Goal: Navigation & Orientation: Find specific page/section

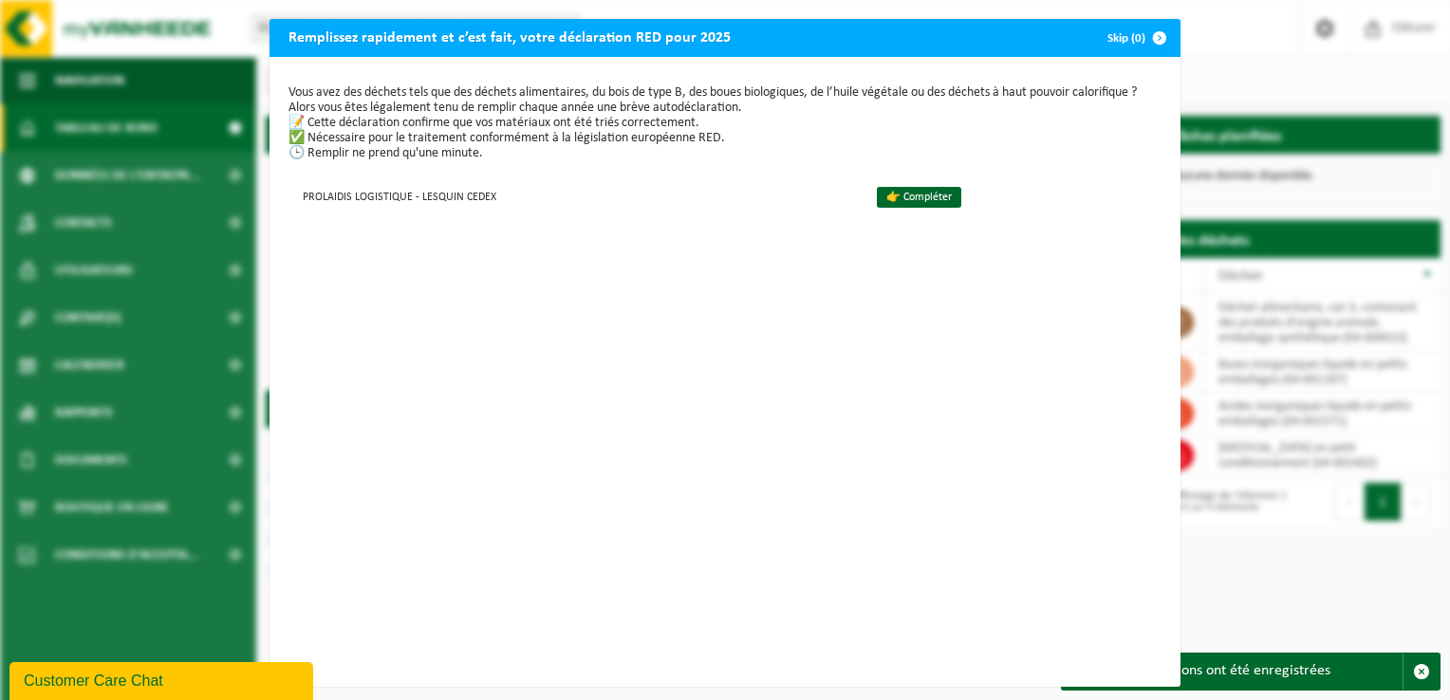
drag, startPoint x: 1219, startPoint y: 226, endPoint x: 1184, endPoint y: 225, distance: 34.2
click at [1220, 226] on div "Remplissez rapidement et c’est fait, votre déclaration RED pour 2025 Skip (0) V…" at bounding box center [725, 350] width 1450 height 700
click at [1147, 36] on span "button" at bounding box center [1160, 38] width 38 height 38
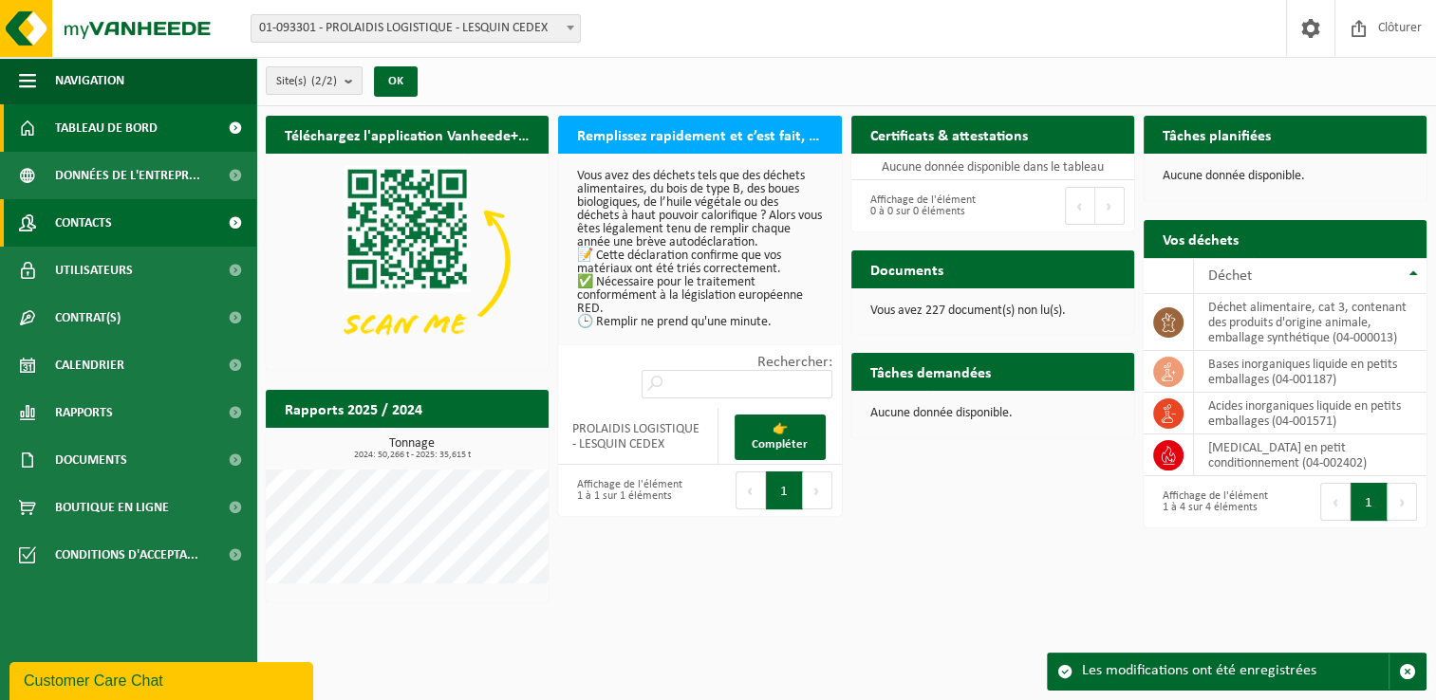
click at [99, 234] on span "Contacts" at bounding box center [83, 222] width 57 height 47
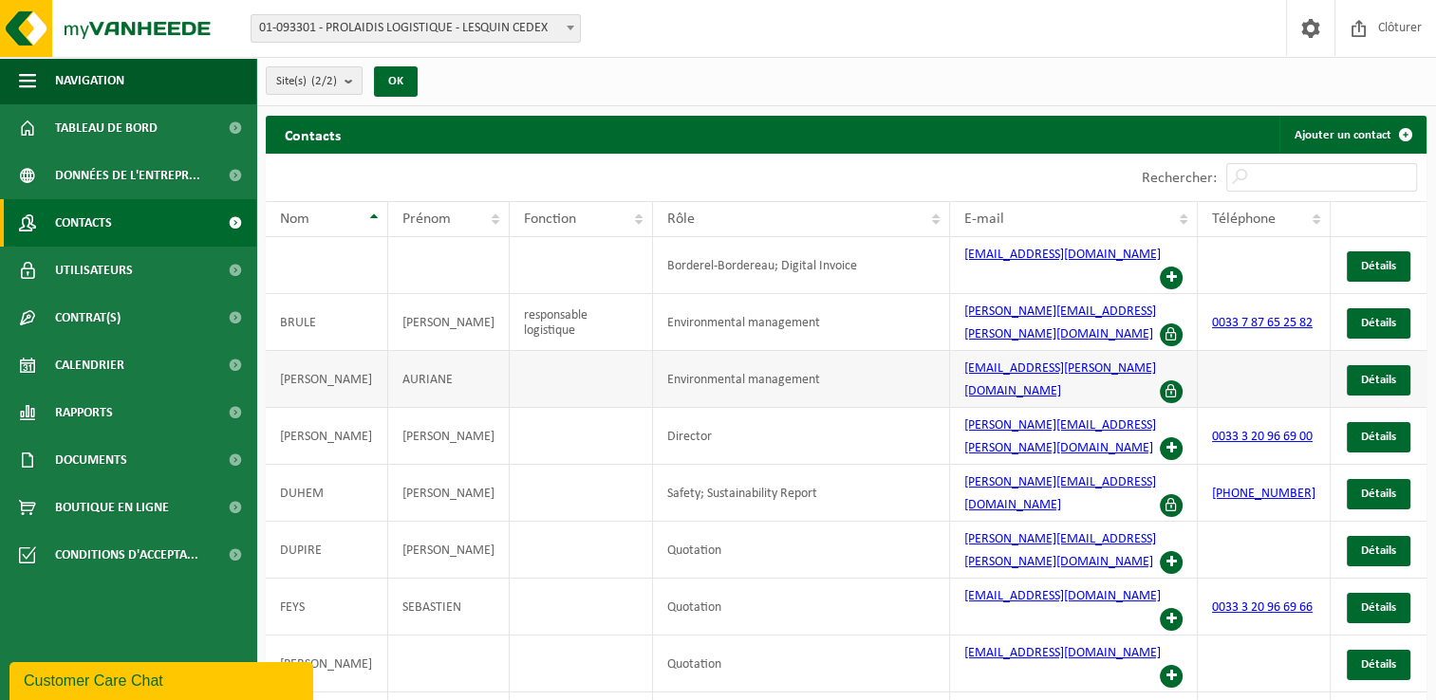
click at [606, 351] on td at bounding box center [581, 379] width 143 height 57
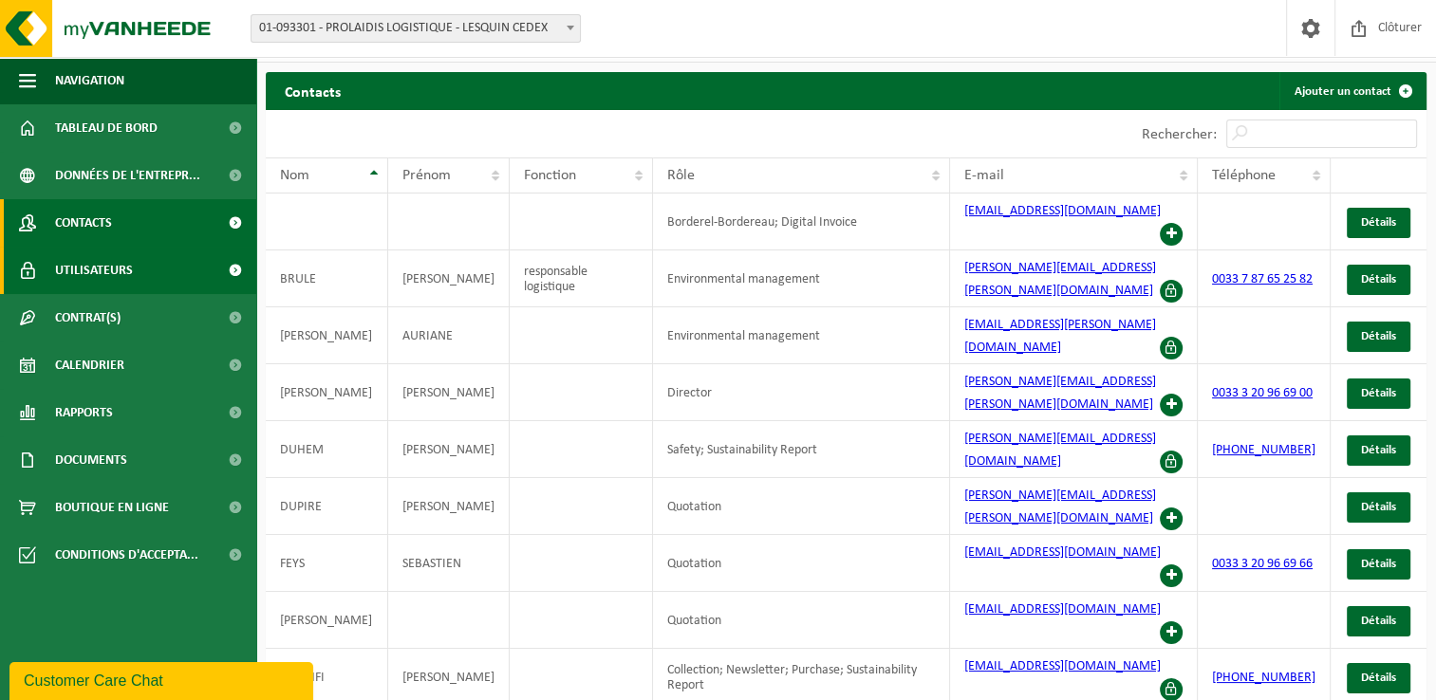
click at [83, 267] on span "Utilisateurs" at bounding box center [94, 270] width 78 height 47
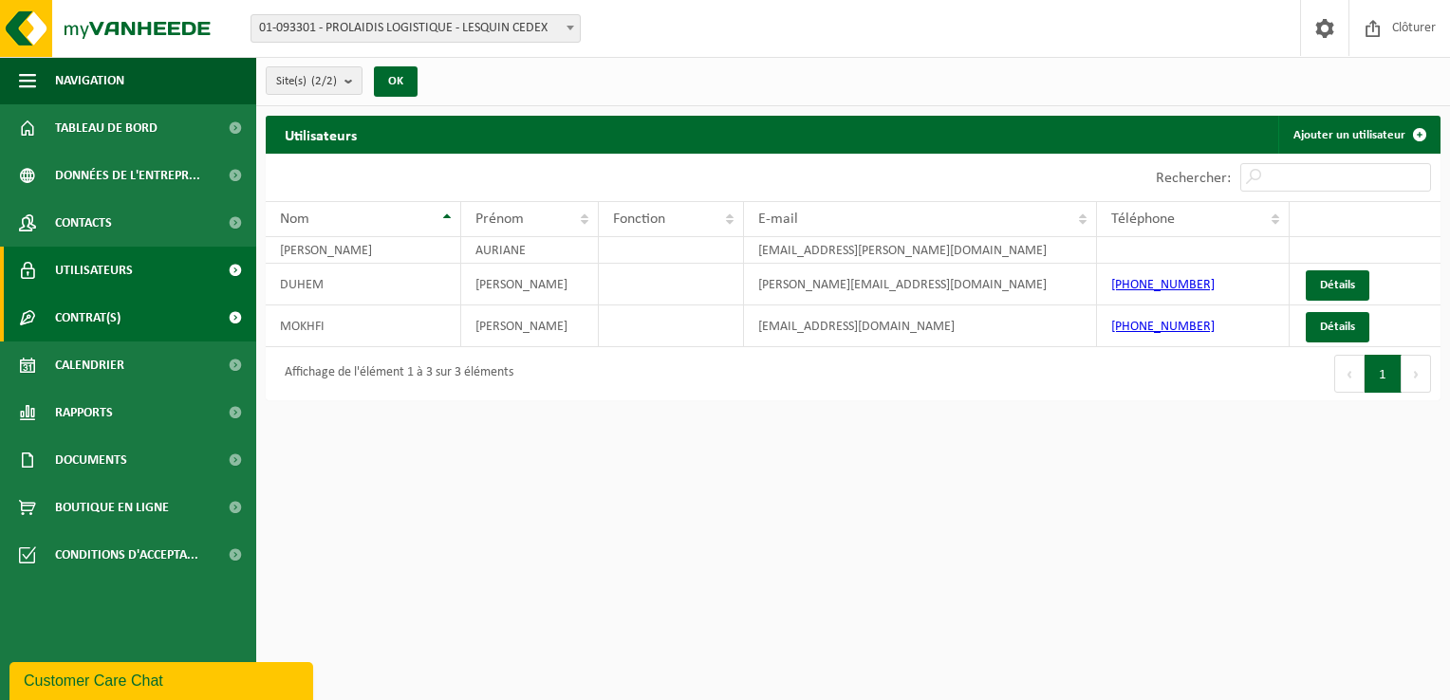
click at [93, 309] on span "Contrat(s)" at bounding box center [87, 317] width 65 height 47
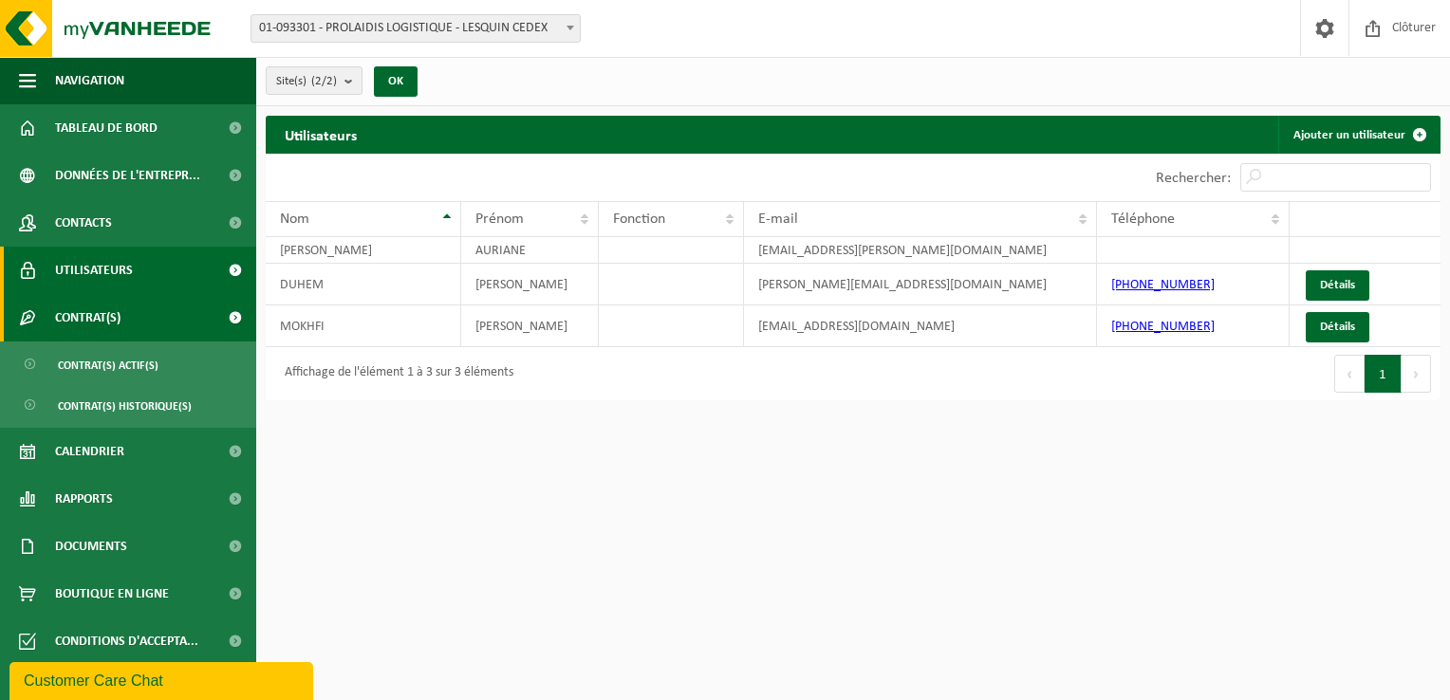
click at [93, 309] on span "Contrat(s)" at bounding box center [87, 317] width 65 height 47
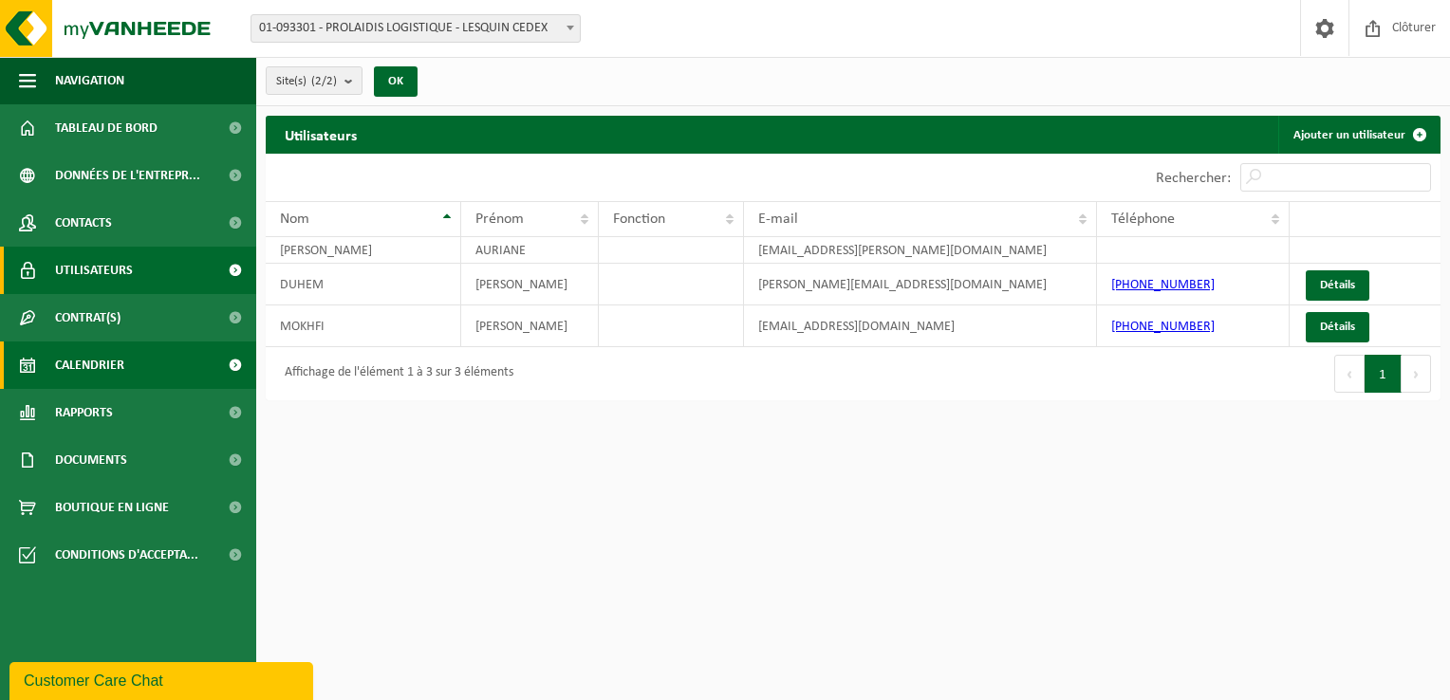
click at [95, 351] on span "Calendrier" at bounding box center [89, 365] width 69 height 47
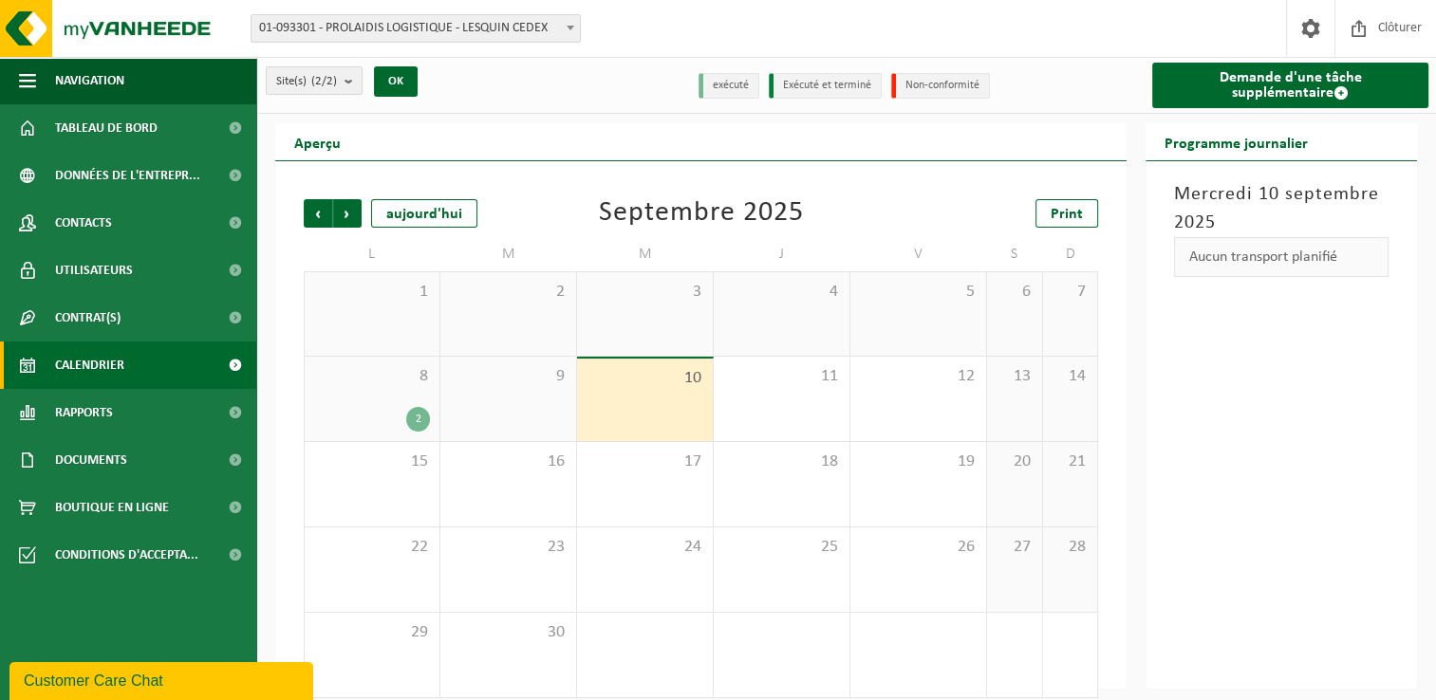
click at [414, 419] on div "2" at bounding box center [418, 419] width 24 height 25
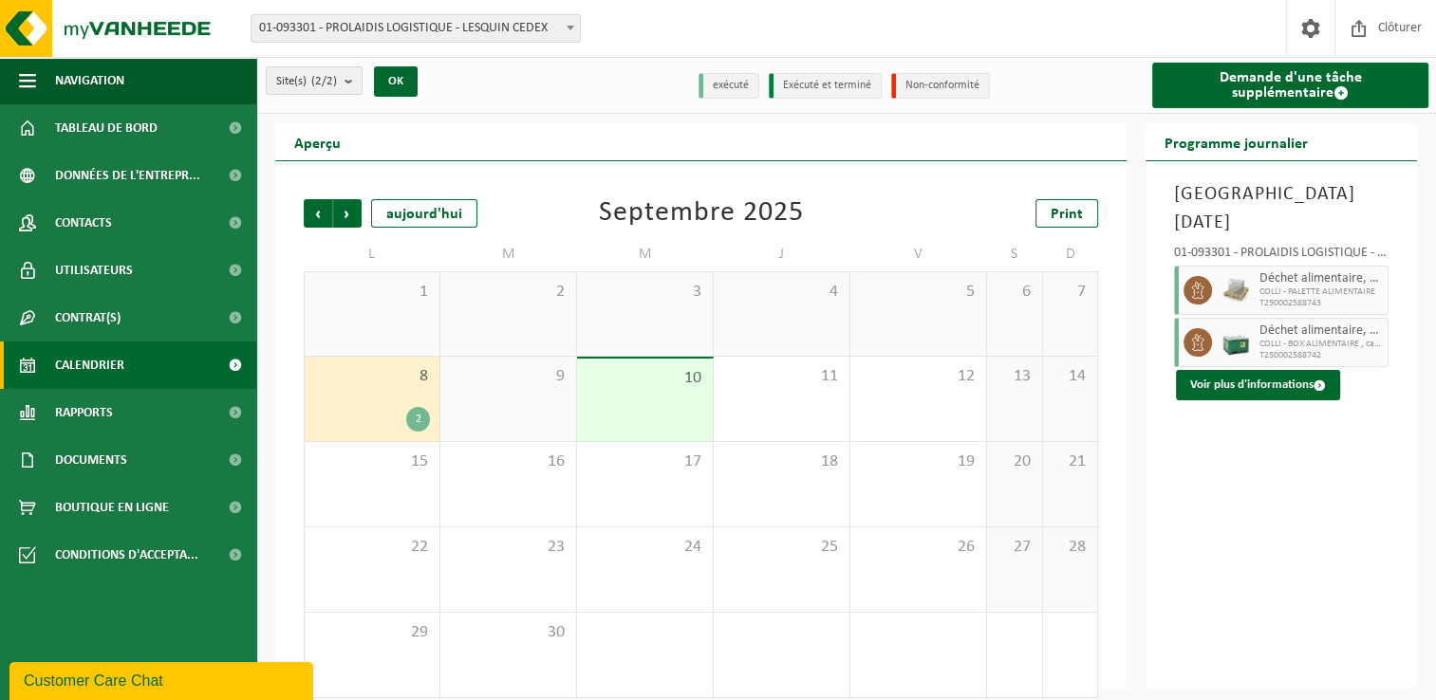
click at [1126, 228] on div "Précédent Suivant aujourd'hui Septembre 2025 Print L M M J V S D 1 2 3 4 5 6 7 …" at bounding box center [700, 425] width 851 height 528
click at [345, 205] on span "Suivant" at bounding box center [347, 213] width 28 height 28
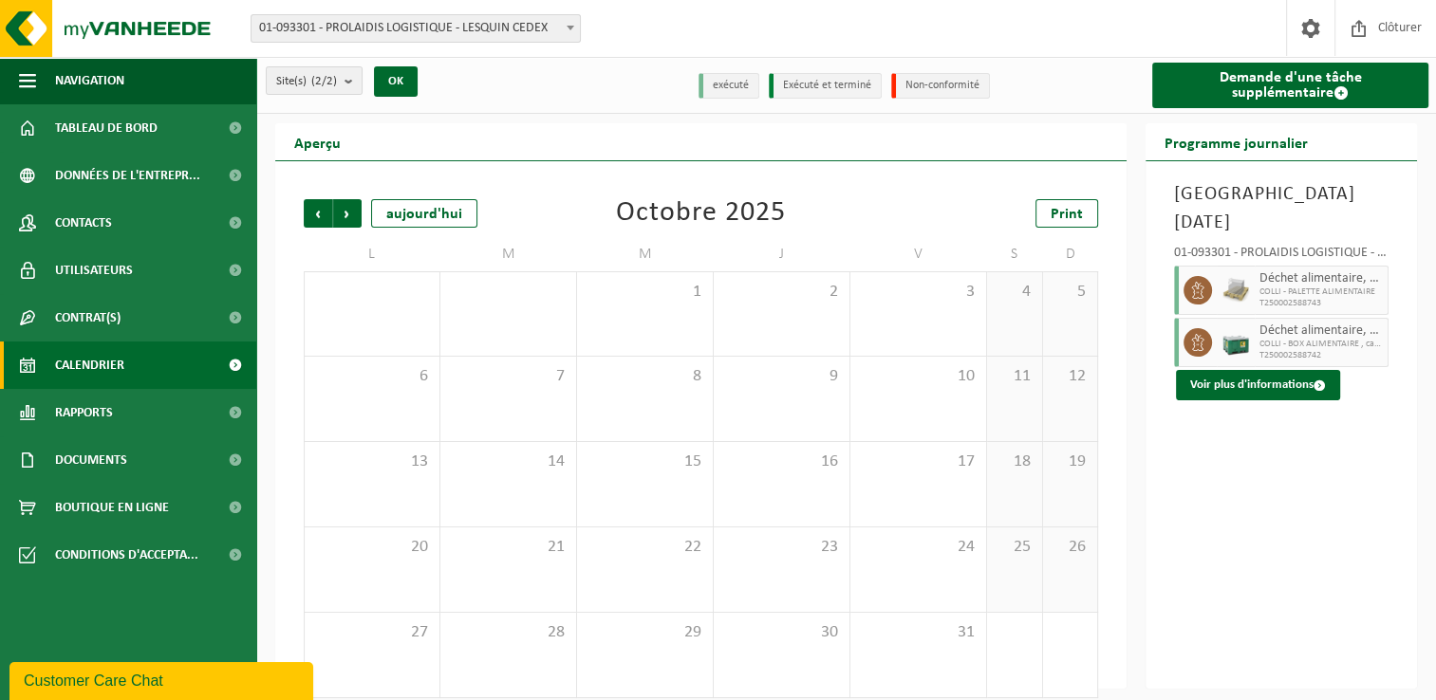
click at [345, 205] on span "Suivant" at bounding box center [347, 213] width 28 height 28
click at [319, 207] on span "Précédent" at bounding box center [318, 213] width 28 height 28
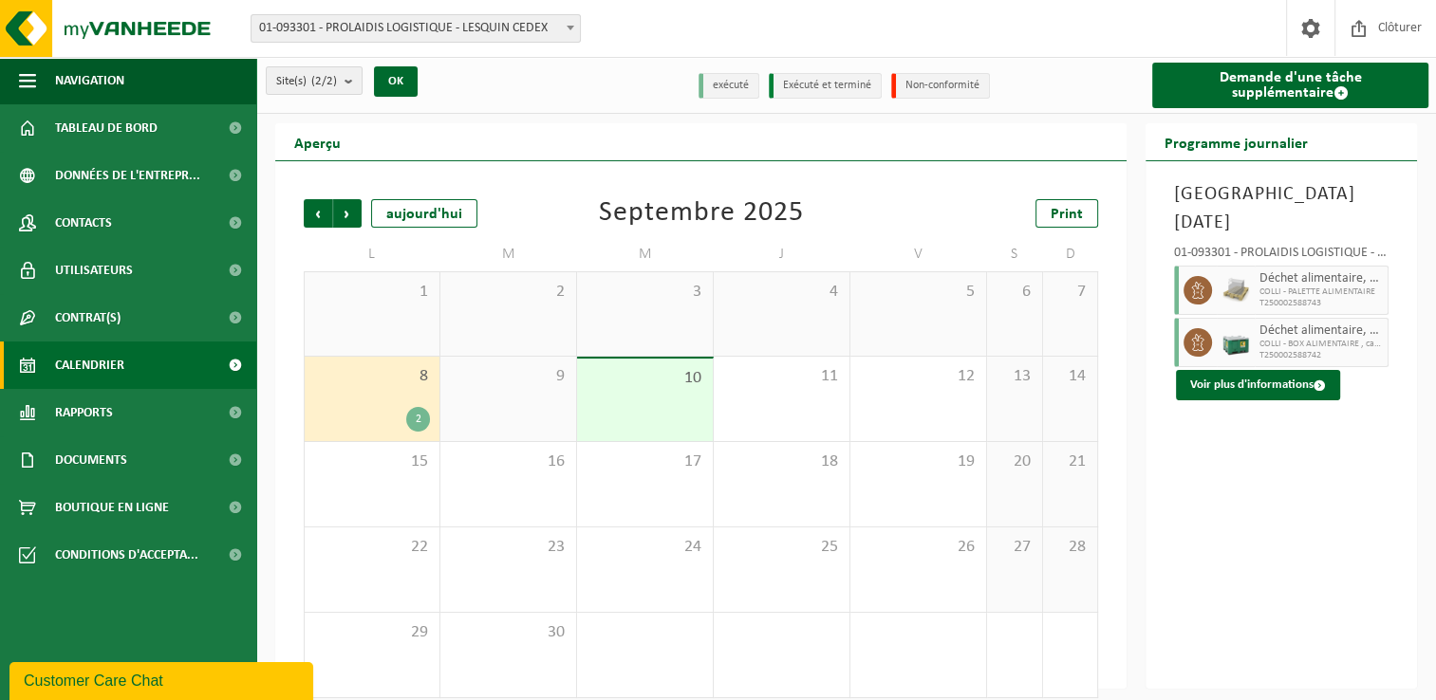
click at [319, 207] on span "Précédent" at bounding box center [318, 213] width 28 height 28
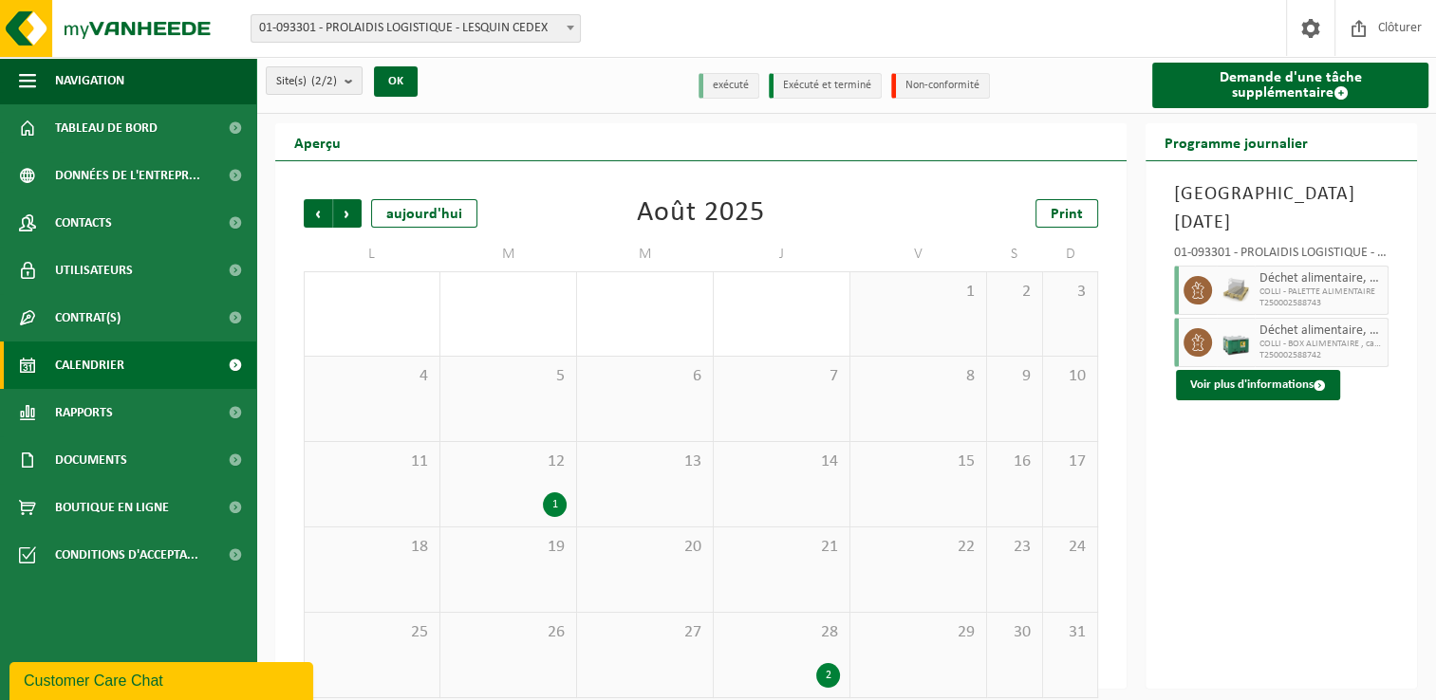
click at [319, 207] on span "Précédent" at bounding box center [318, 213] width 28 height 28
click at [345, 215] on span "Suivant" at bounding box center [347, 213] width 28 height 28
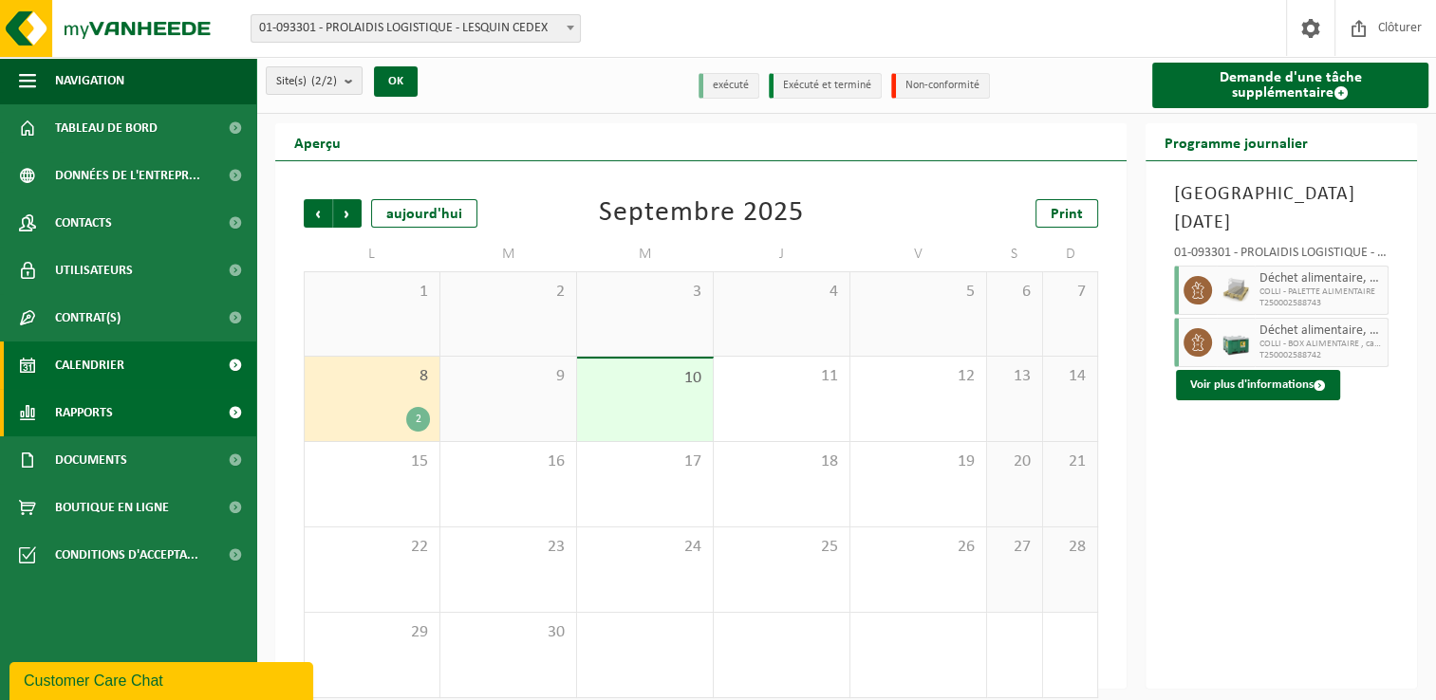
click at [167, 401] on link "Rapports" at bounding box center [128, 412] width 256 height 47
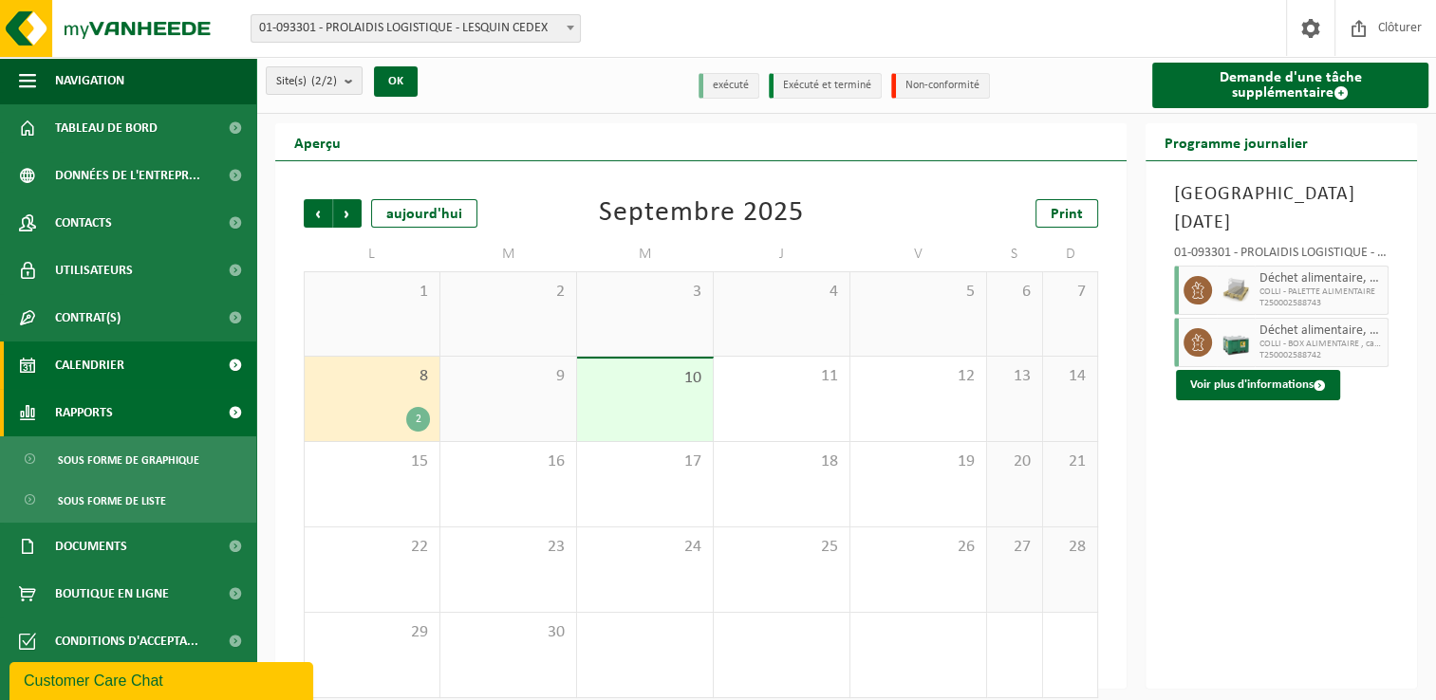
click at [167, 401] on link "Rapports" at bounding box center [128, 412] width 256 height 47
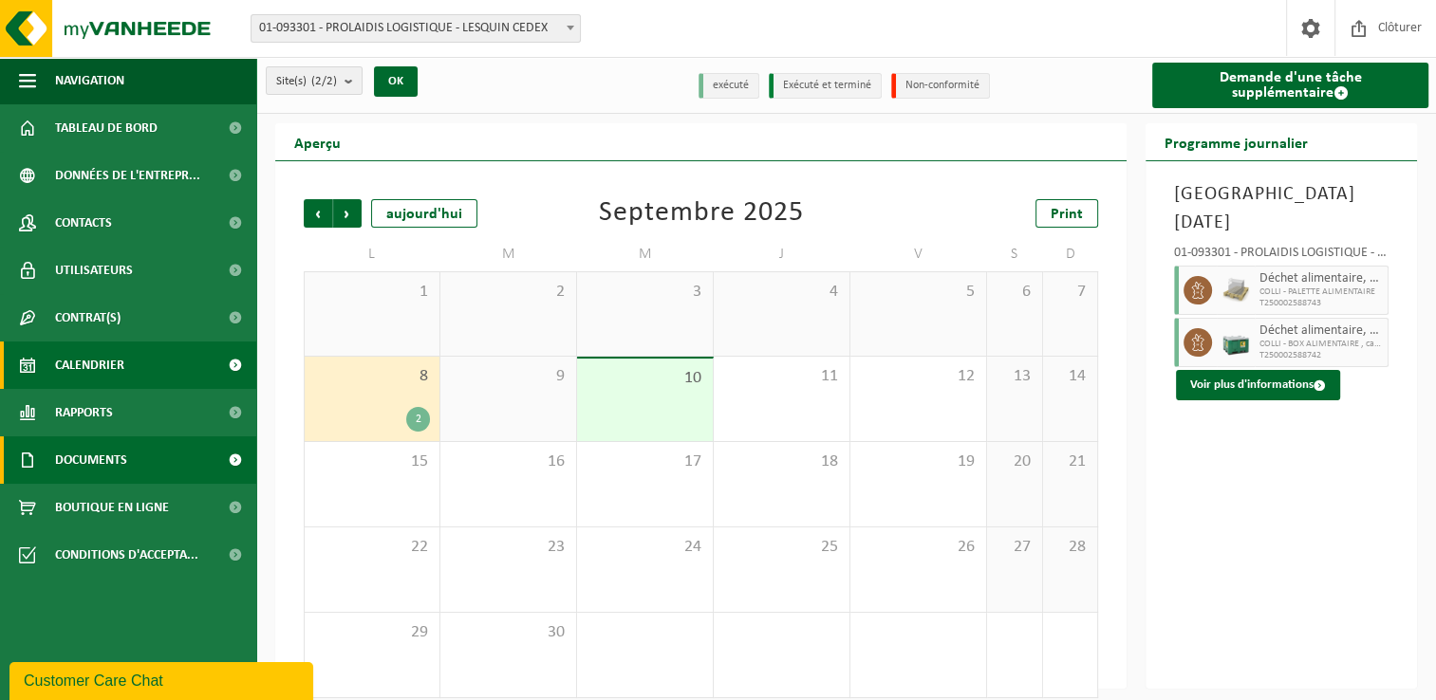
click at [177, 457] on link "Documents" at bounding box center [128, 460] width 256 height 47
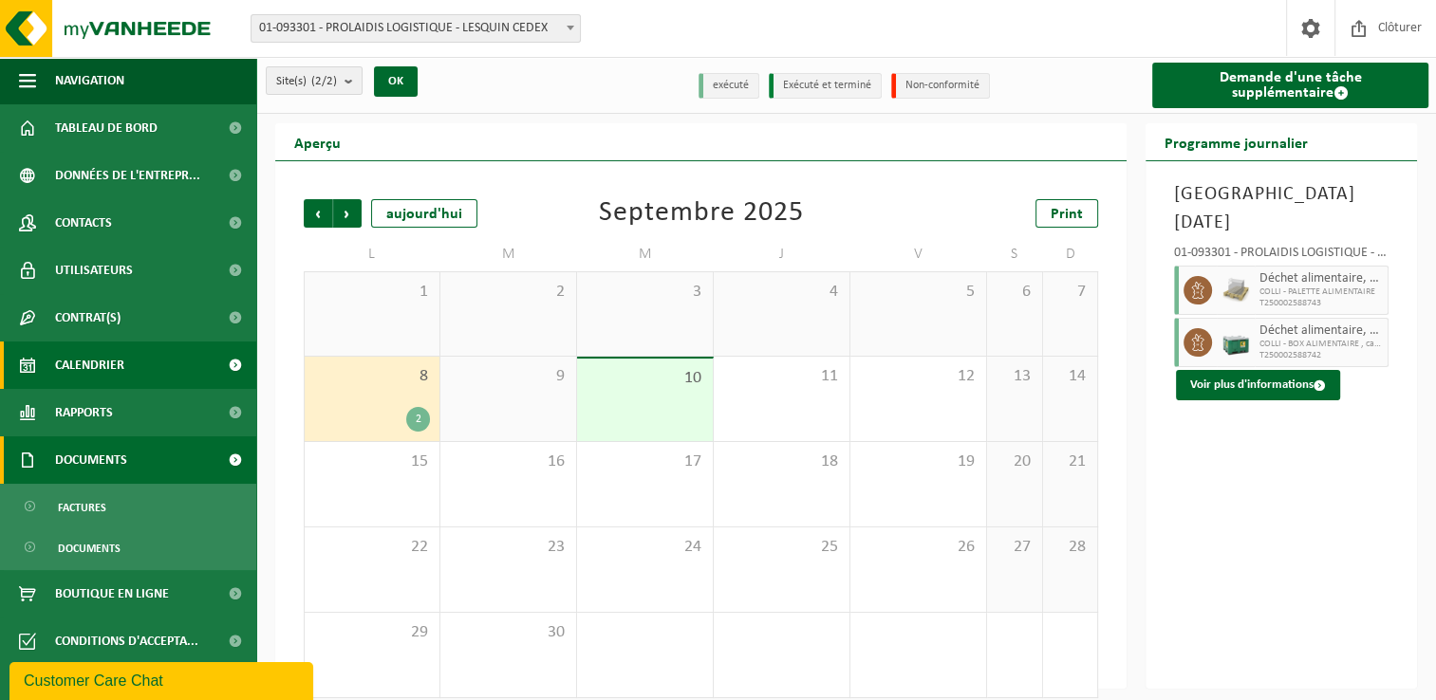
click at [177, 457] on link "Documents" at bounding box center [128, 460] width 256 height 47
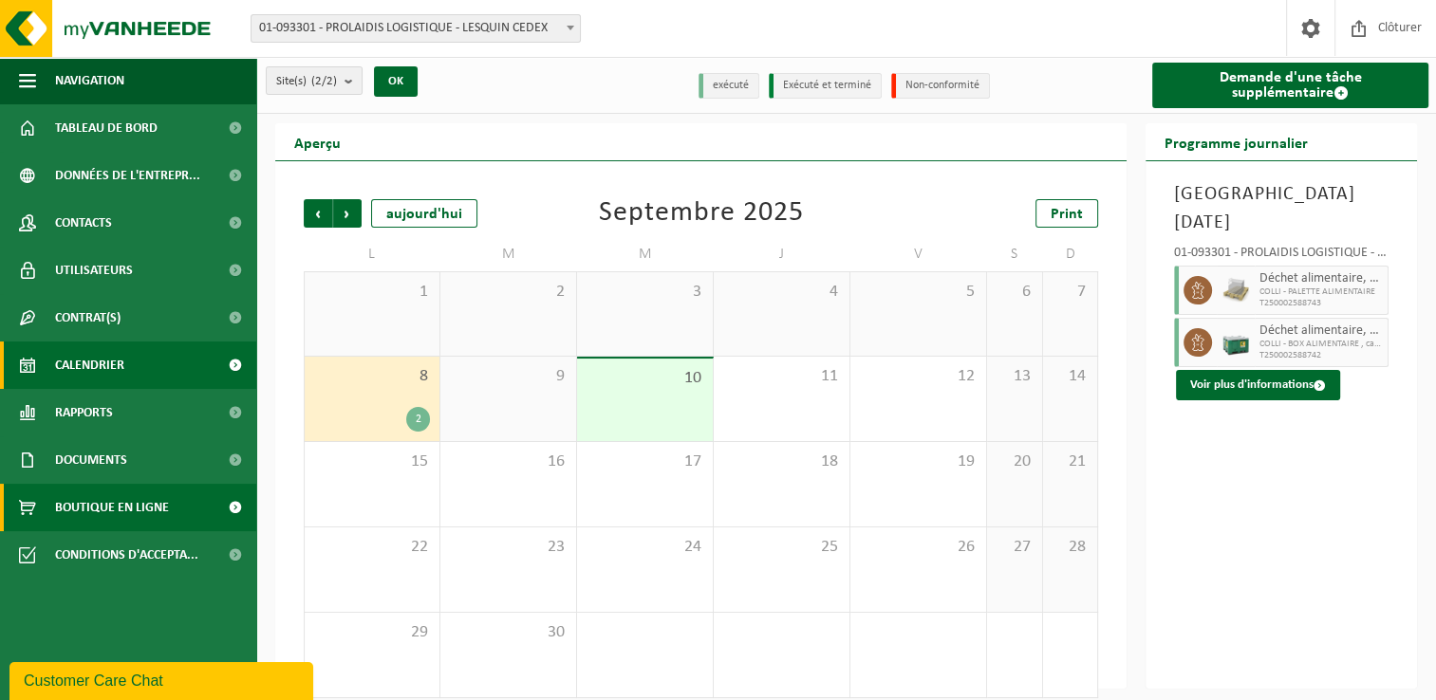
click at [167, 499] on span "Boutique en ligne" at bounding box center [112, 507] width 114 height 47
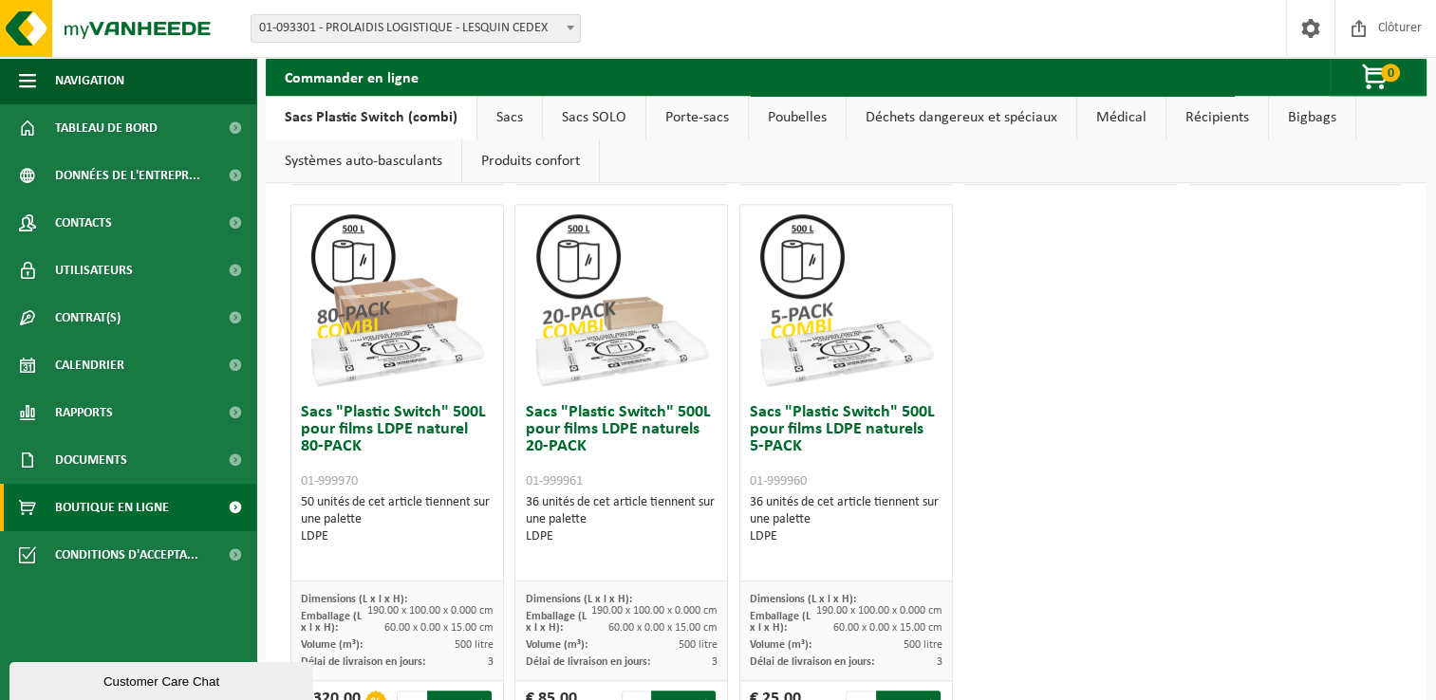
scroll to position [1198, 0]
